Goal: Information Seeking & Learning: Learn about a topic

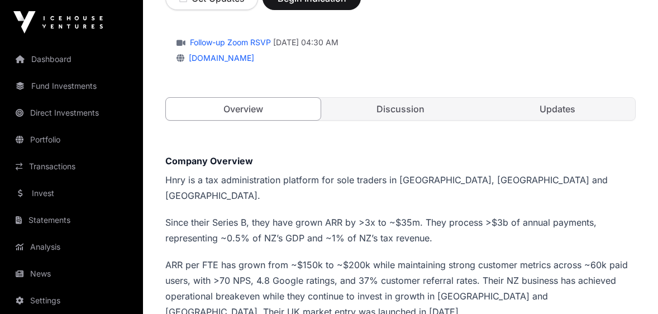
scroll to position [169, 0]
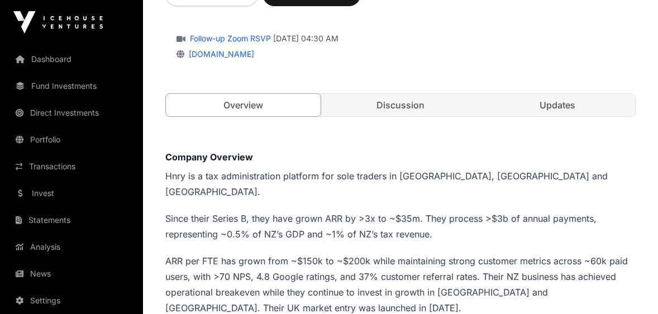
click at [61, 108] on link "Direct Investments" at bounding box center [71, 113] width 125 height 25
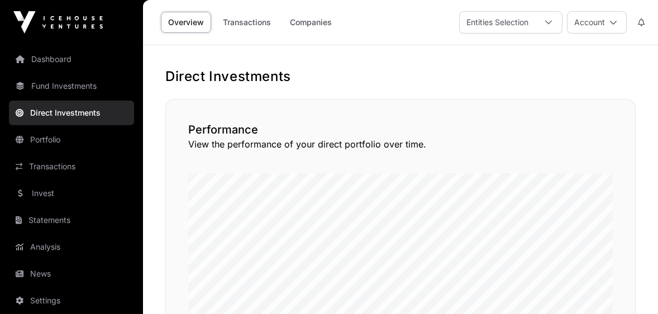
click at [54, 61] on link "Dashboard" at bounding box center [71, 59] width 125 height 25
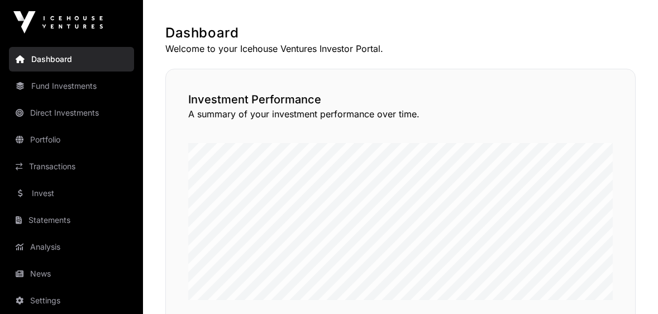
scroll to position [222, 0]
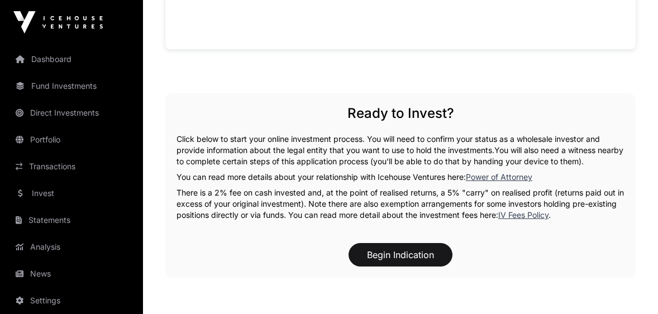
scroll to position [890, 0]
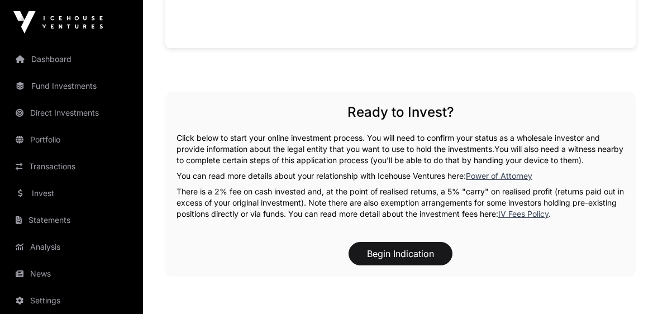
drag, startPoint x: 663, startPoint y: 80, endPoint x: 654, endPoint y: 192, distance: 111.5
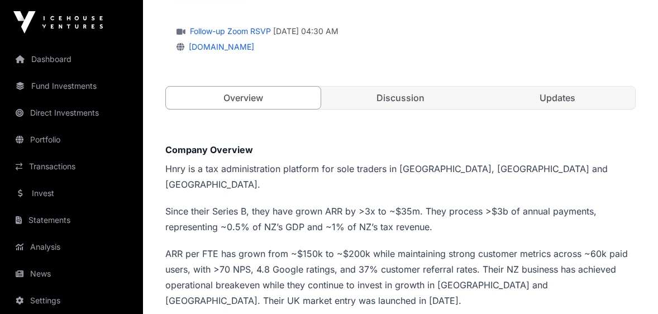
scroll to position [173, 0]
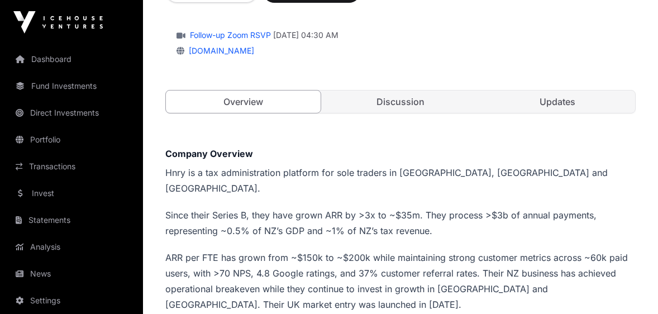
click at [399, 116] on div "Hnry Direct Hnry is a tax administration platform for sole traders in [GEOGRAPH…" at bounding box center [400, 26] width 470 height 218
click at [399, 98] on link "Discussion" at bounding box center [400, 101] width 155 height 22
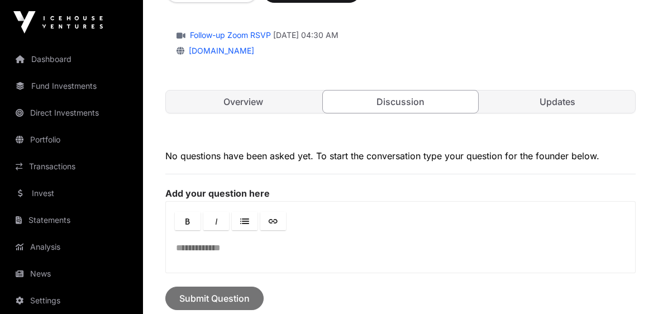
click at [566, 95] on link "Updates" at bounding box center [557, 101] width 155 height 22
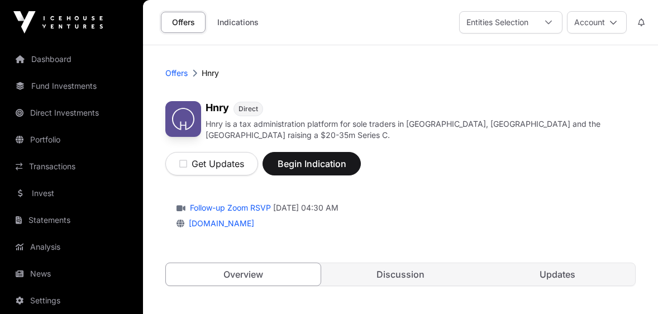
click at [235, 20] on link "Indications" at bounding box center [238, 22] width 56 height 21
